Goal: Task Accomplishment & Management: Use online tool/utility

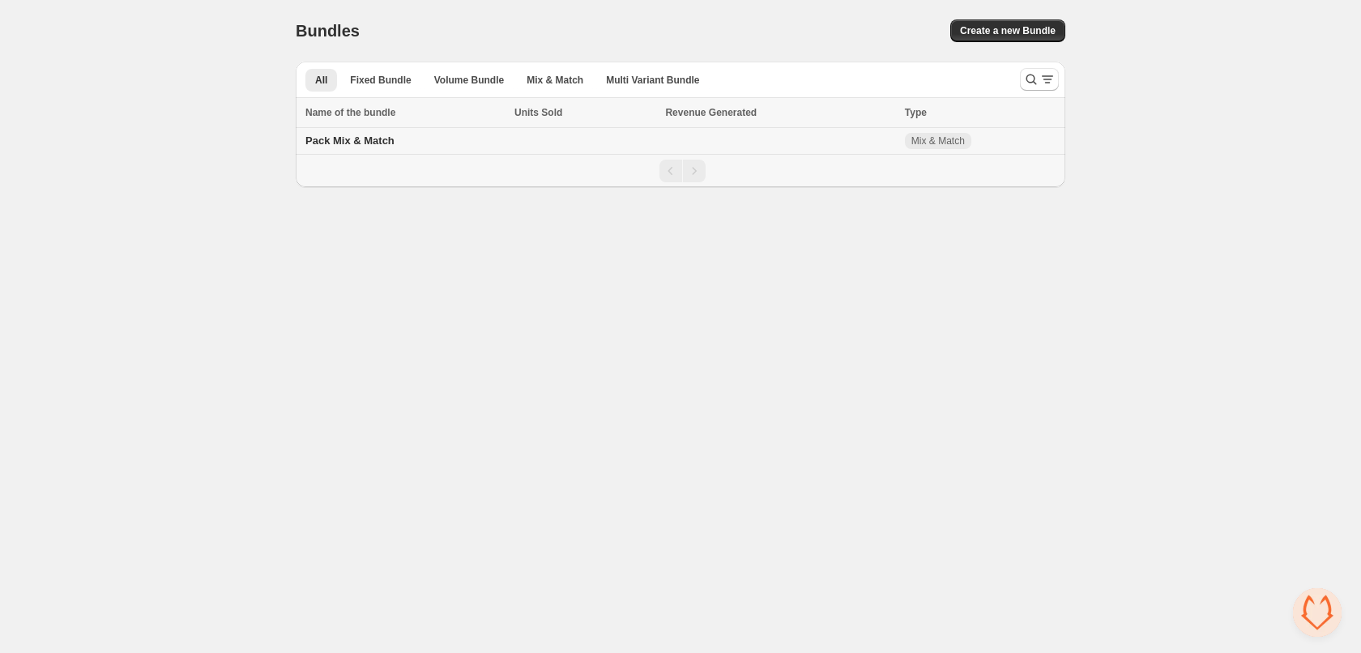
click at [366, 138] on span "Pack Mix & Match" at bounding box center [349, 140] width 89 height 12
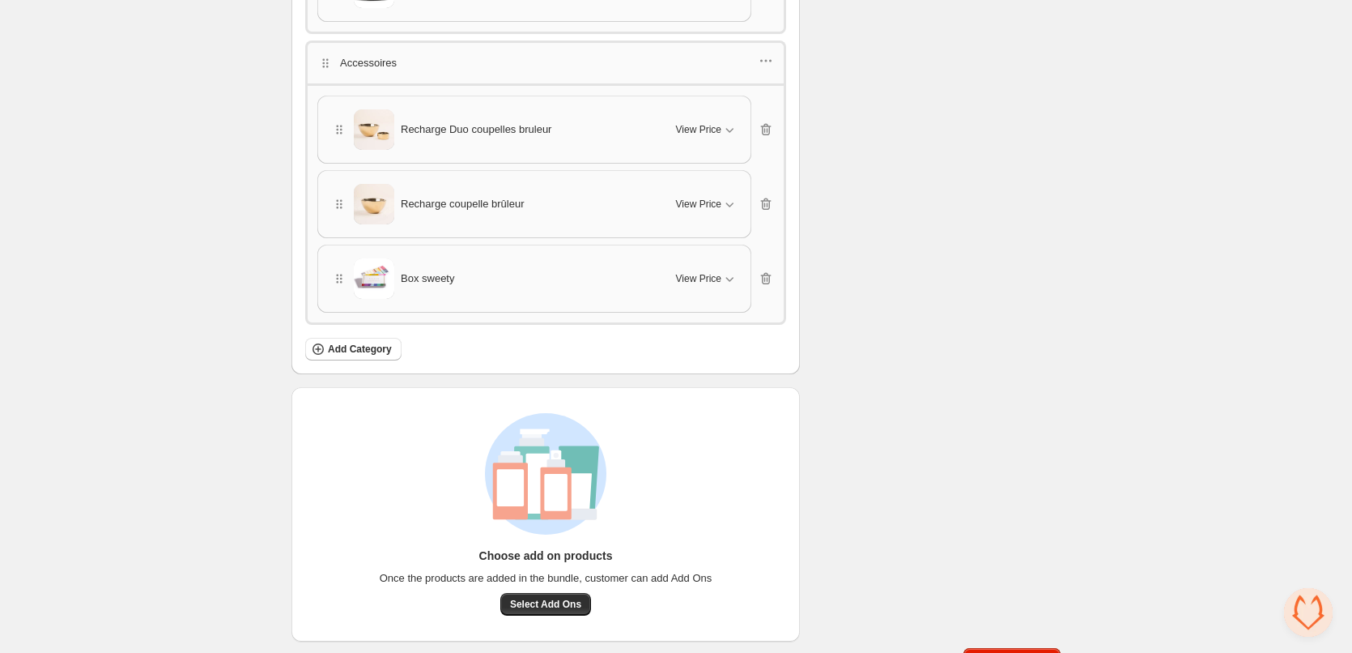
scroll to position [5159, 0]
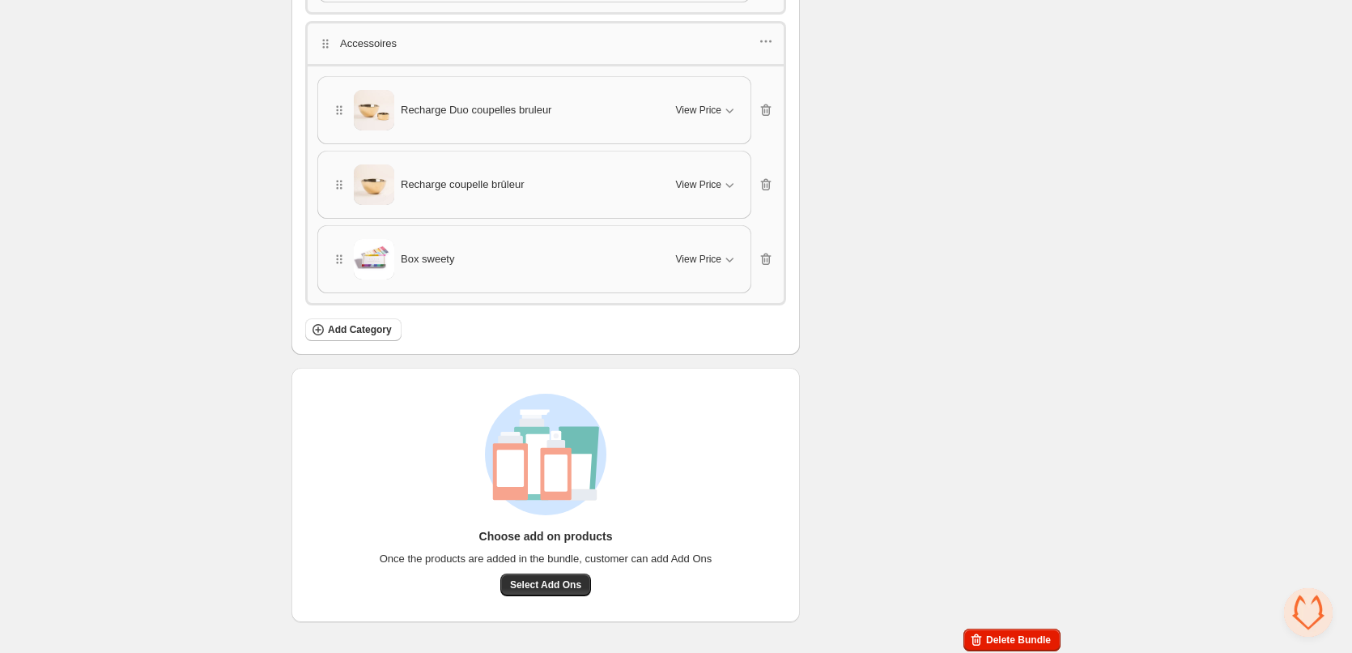
click at [436, 254] on span "Box sweety" at bounding box center [427, 259] width 53 height 16
click at [378, 254] on img at bounding box center [374, 259] width 40 height 40
click at [438, 257] on span "Box sweety" at bounding box center [427, 259] width 53 height 16
click at [710, 256] on span "View Price" at bounding box center [698, 259] width 45 height 13
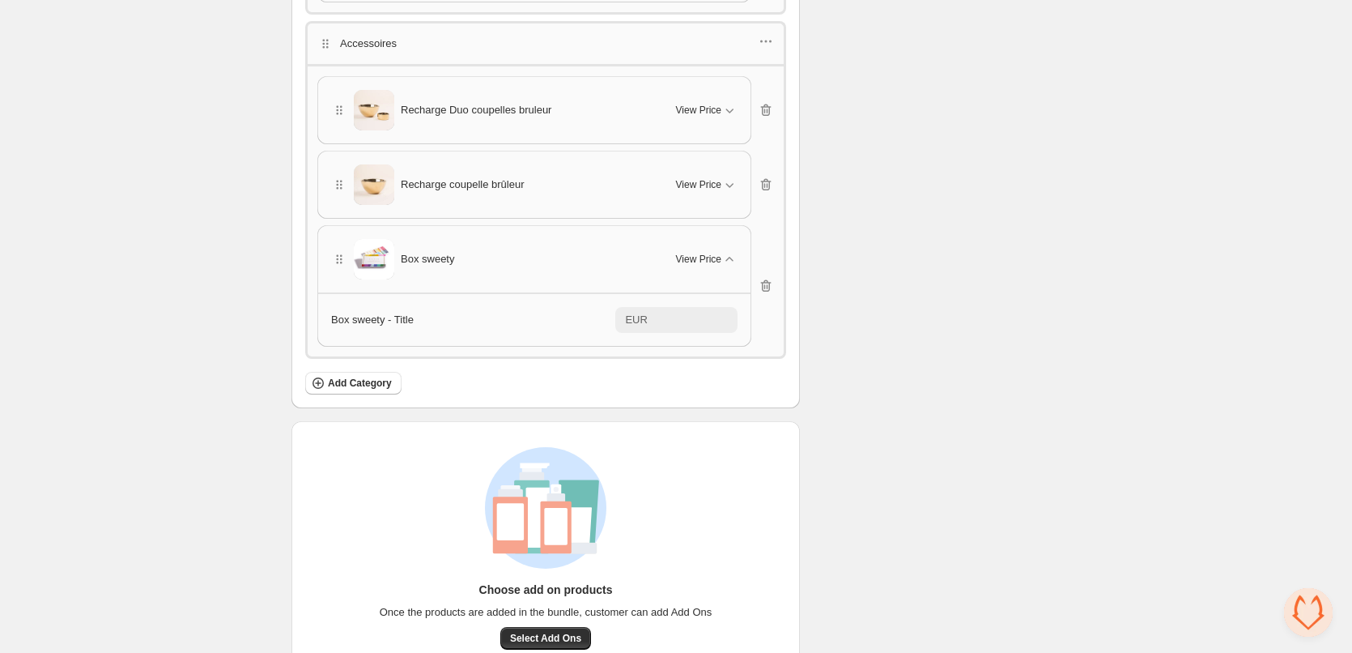
click at [425, 251] on span "Box sweety" at bounding box center [427, 259] width 53 height 16
click at [431, 261] on span "Box sweety" at bounding box center [427, 259] width 53 height 16
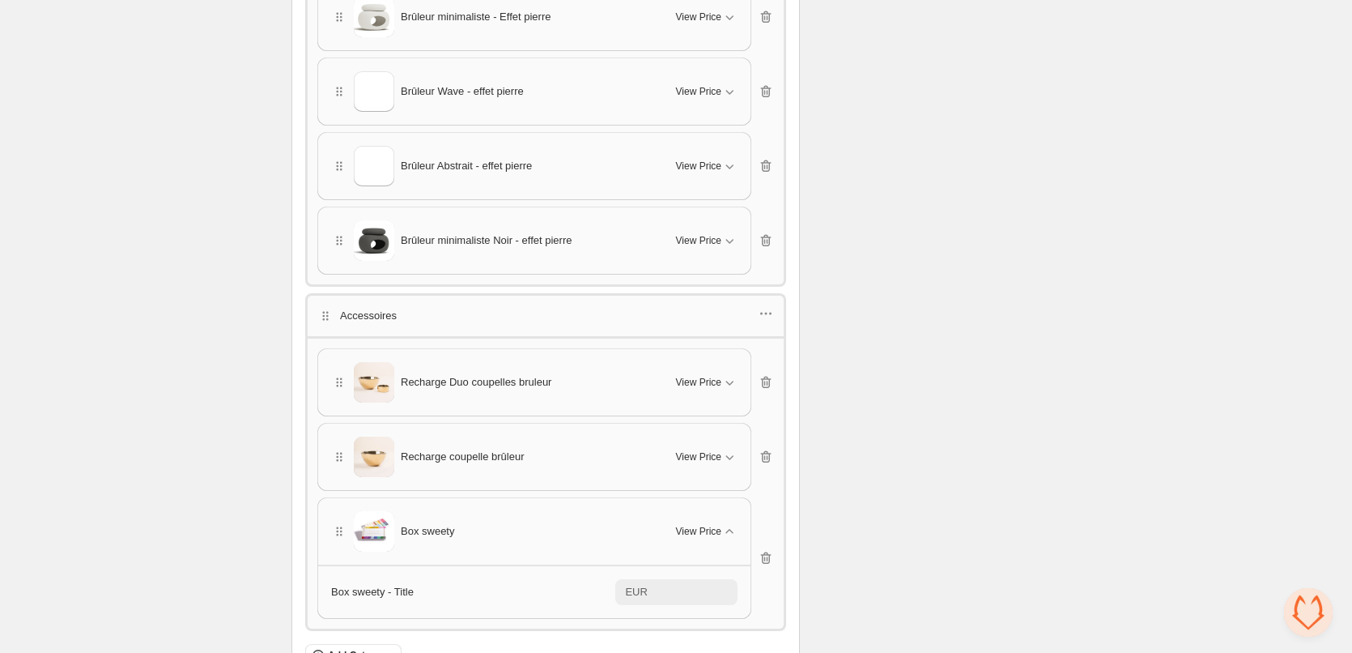
scroll to position [4916, 0]
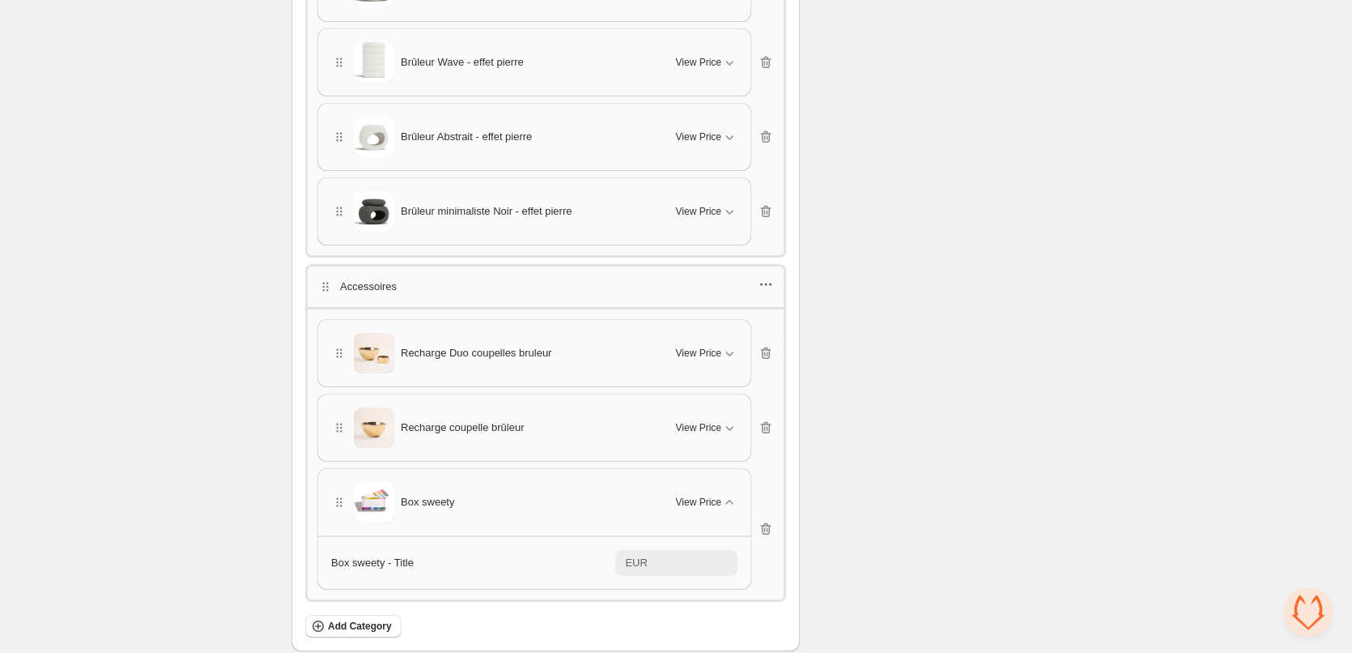
click at [769, 284] on icon "button" at bounding box center [766, 284] width 16 height 16
click at [752, 343] on span "Edit products" at bounding box center [776, 338] width 87 height 16
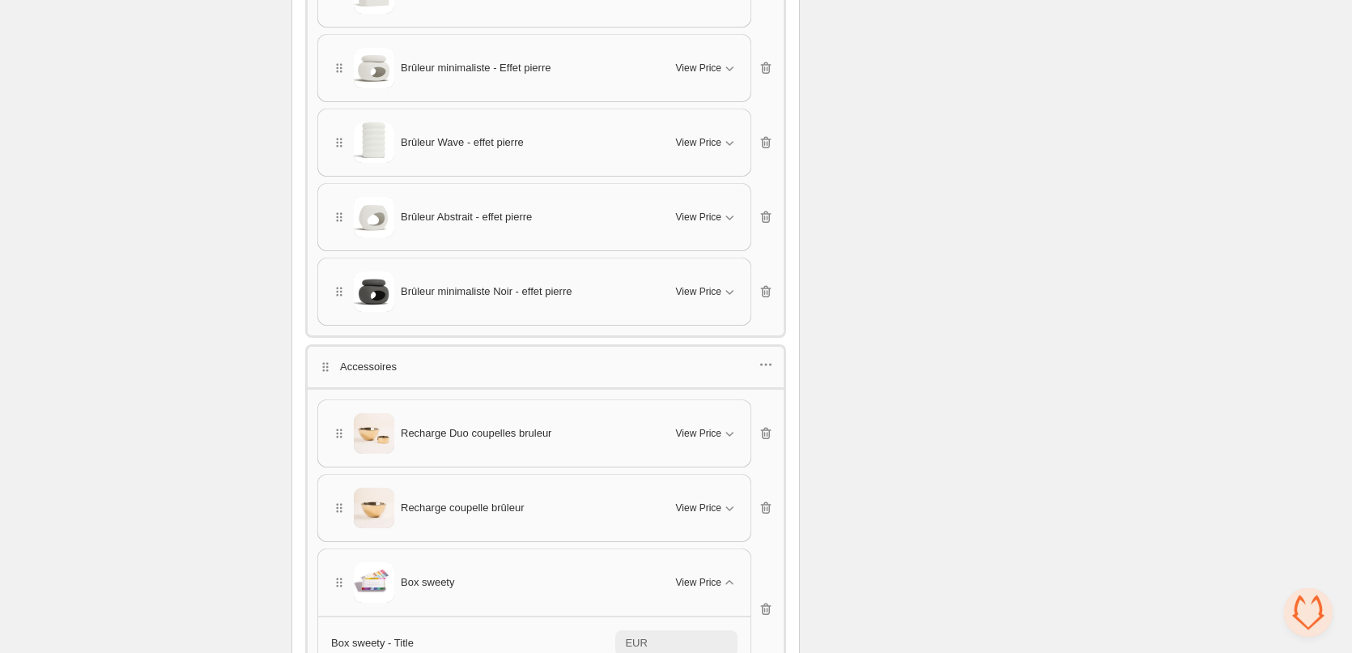
scroll to position [4835, 0]
